Goal: Navigation & Orientation: Go to known website

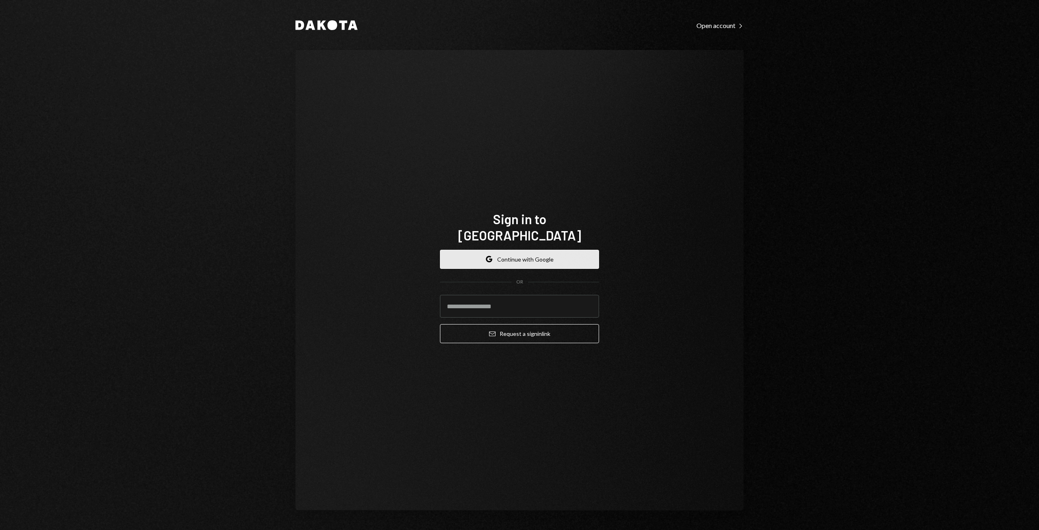
click at [536, 250] on button "Google Continue with Google" at bounding box center [519, 259] width 159 height 19
click at [512, 305] on input "email" at bounding box center [519, 306] width 159 height 23
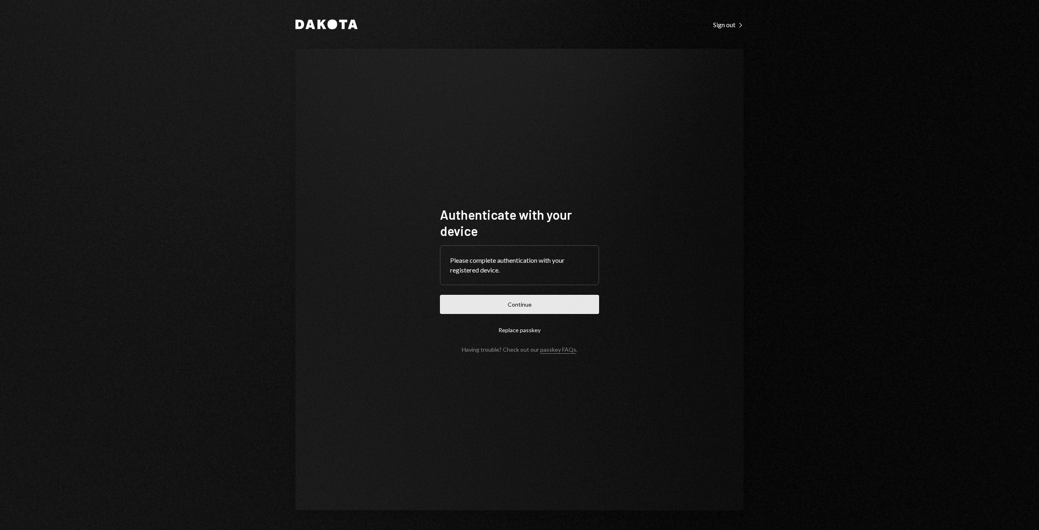
click at [520, 306] on button "Continue" at bounding box center [519, 304] width 159 height 19
